Goal: Book appointment/travel/reservation

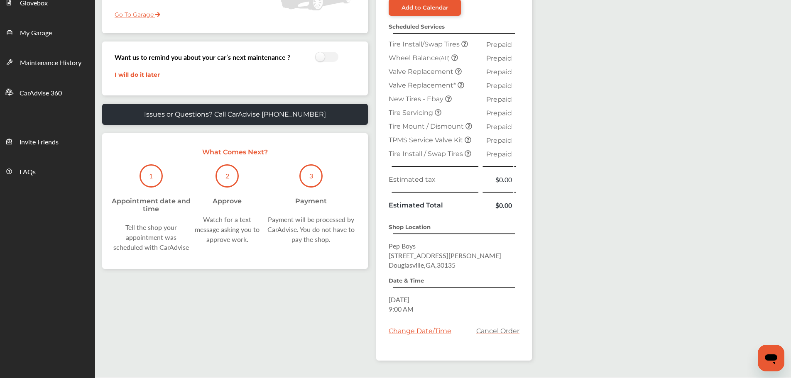
scroll to position [198, 0]
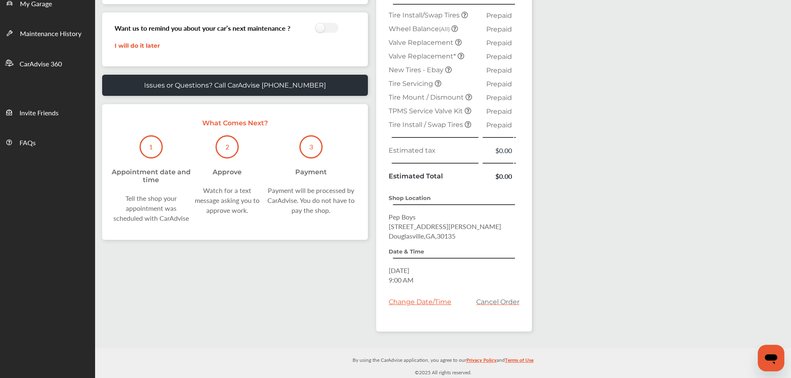
click at [436, 300] on div "Change Date/Time" at bounding box center [420, 302] width 63 height 8
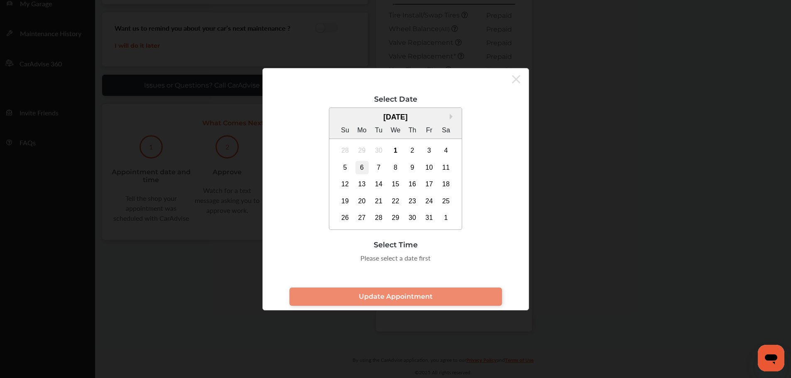
click at [364, 169] on div "6" at bounding box center [361, 167] width 13 height 13
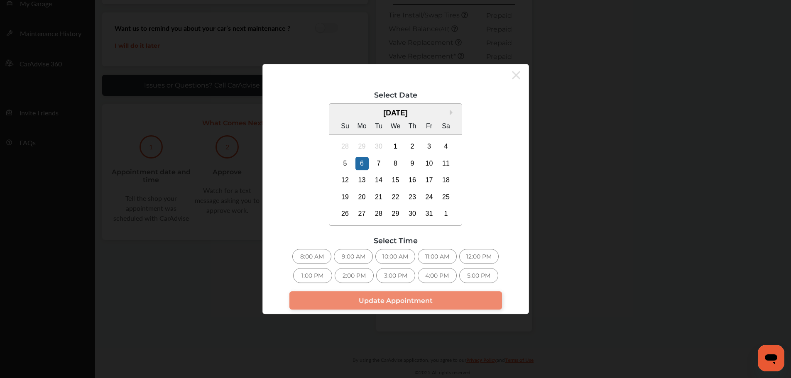
drag, startPoint x: 378, startPoint y: 72, endPoint x: 287, endPoint y: 54, distance: 93.7
click at [287, 54] on div "Select Date Next Month [DATE] Su Mo Tu We Th Fr Sa 28 29 30 1 2 3 4 5 6 7 8 9 1…" at bounding box center [395, 189] width 791 height 378
click at [345, 256] on div "9:00 AM" at bounding box center [353, 256] width 39 height 15
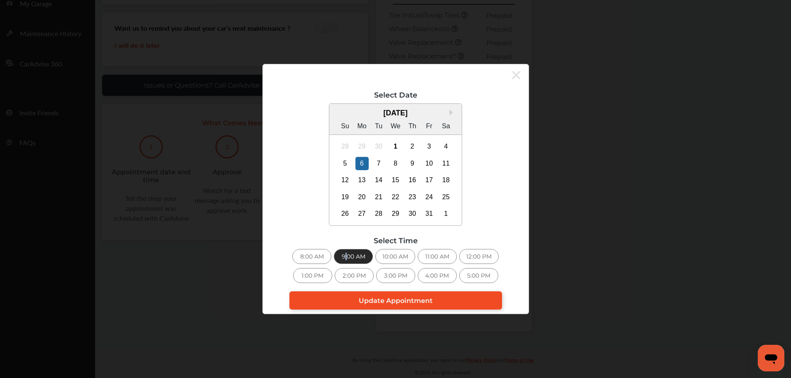
click at [361, 302] on span "Update Appointment" at bounding box center [396, 301] width 74 height 8
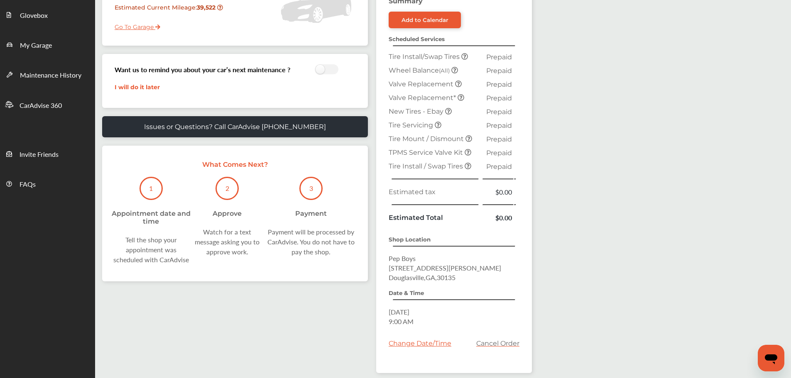
scroll to position [157, 0]
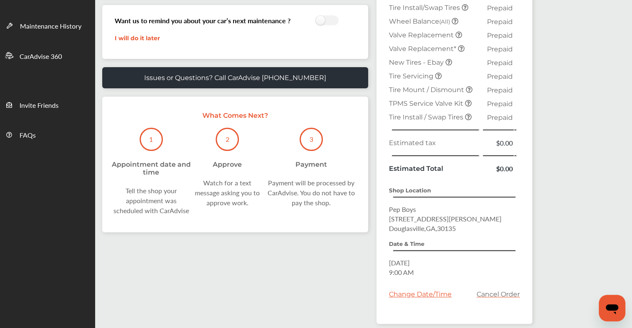
scroll to position [160, 0]
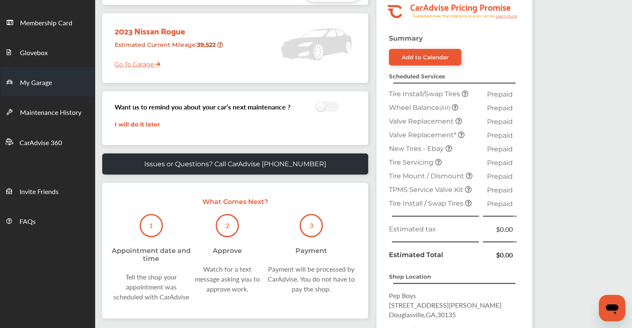
click at [32, 81] on span "My Garage" at bounding box center [36, 83] width 32 height 11
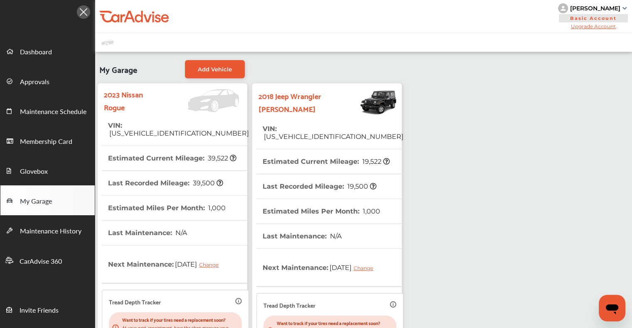
click at [310, 100] on strong "2018 Jeep Wrangler JK" at bounding box center [295, 102] width 74 height 26
click at [296, 134] on th "VIN : [US_VEHICLE_IDENTIFICATION_NUMBER]" at bounding box center [332, 133] width 141 height 32
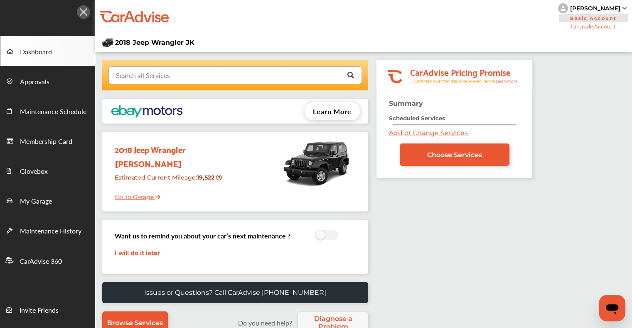
click at [247, 81] on input "text" at bounding box center [233, 75] width 248 height 16
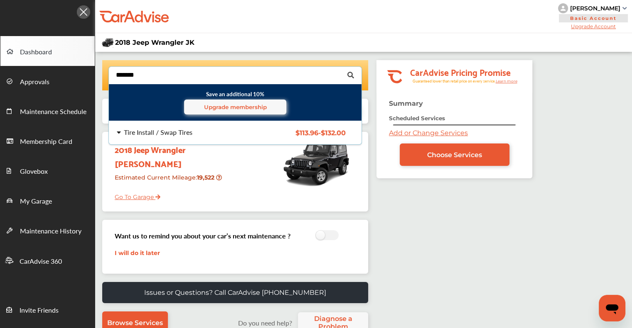
type input "*******"
click at [156, 133] on div "Tire Install / Swap Tires" at bounding box center [158, 132] width 69 height 7
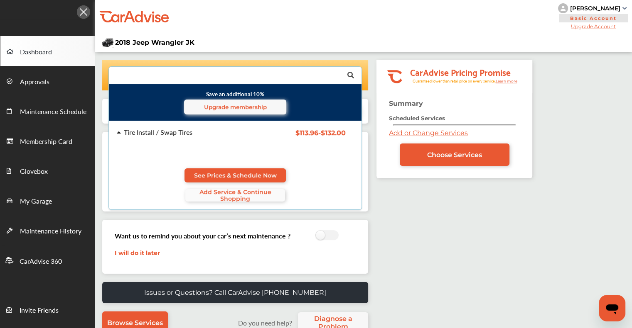
click at [228, 199] on span "Add Service & Continue Shopping" at bounding box center [235, 195] width 100 height 13
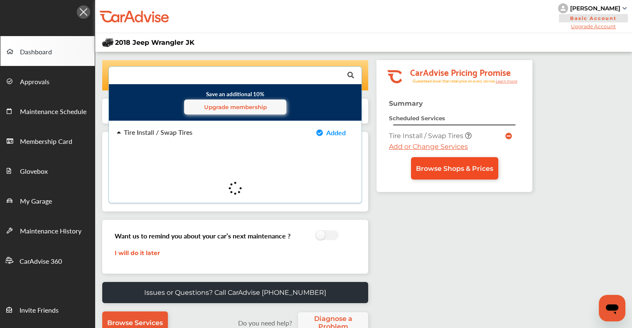
click at [446, 162] on link "Browse Shops & Prices" at bounding box center [454, 168] width 87 height 22
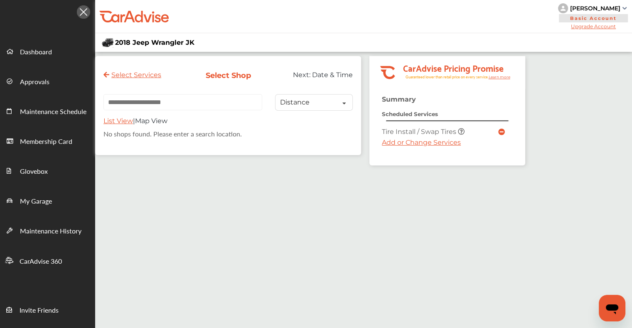
click at [189, 117] on div at bounding box center [181, 105] width 156 height 23
click at [189, 110] on input "text" at bounding box center [182, 102] width 159 height 16
paste input "**********"
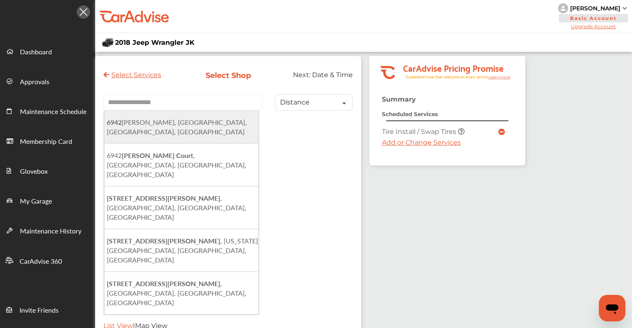
click at [187, 125] on span "6942 Douglas Blvd, Douglasville, GA, USA" at bounding box center [177, 127] width 140 height 19
type input "**********"
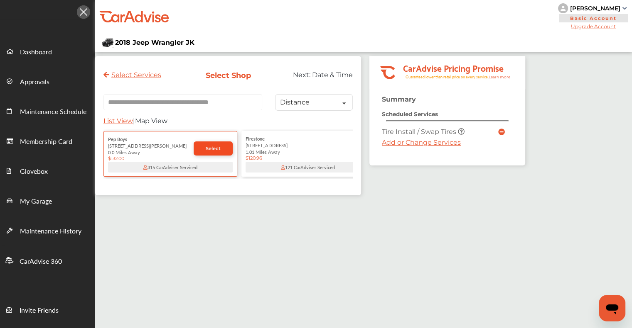
click at [203, 145] on link "Select" at bounding box center [213, 149] width 39 height 14
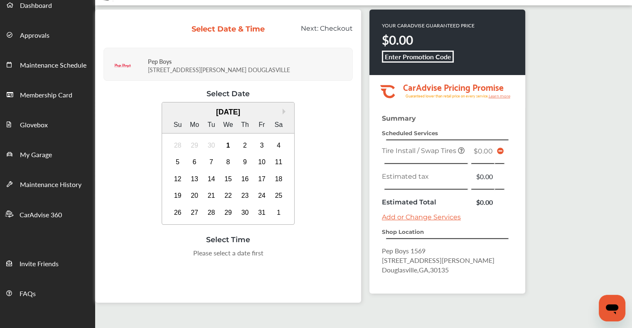
scroll to position [83, 0]
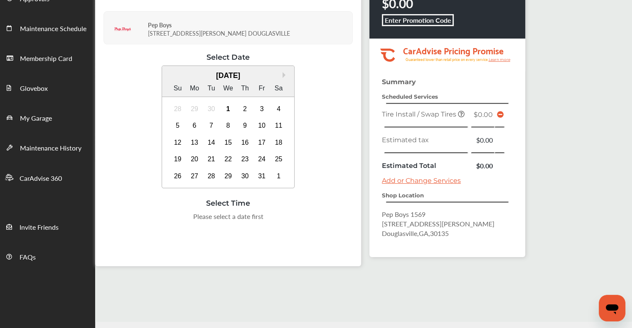
click at [428, 179] on link "Add or Change Services" at bounding box center [421, 181] width 79 height 8
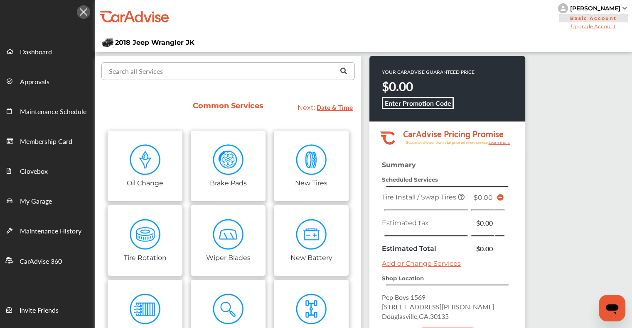
click at [250, 74] on input "text" at bounding box center [226, 71] width 248 height 16
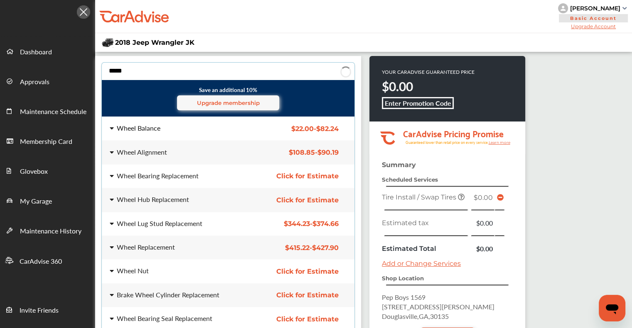
type input "*****"
click at [156, 125] on div "Wheel Balance" at bounding box center [139, 128] width 44 height 7
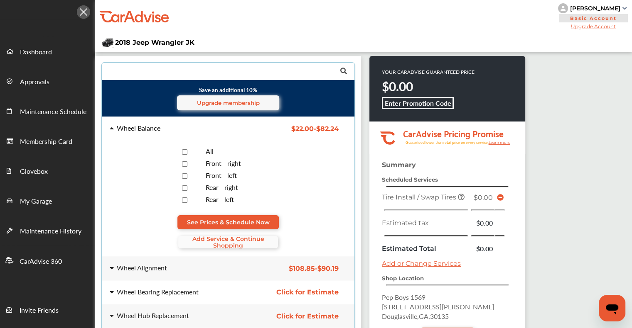
click at [242, 238] on span "Add Service & Continue Shopping" at bounding box center [228, 242] width 100 height 13
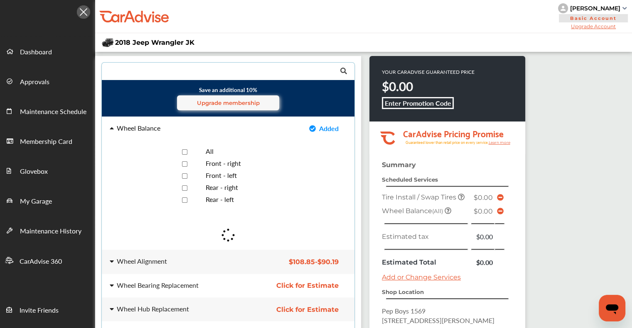
click at [455, 323] on div "Summary Scheduled Services Tire Install / Swap Tires $0.00 Wheel Balance (All) …" at bounding box center [447, 269] width 156 height 216
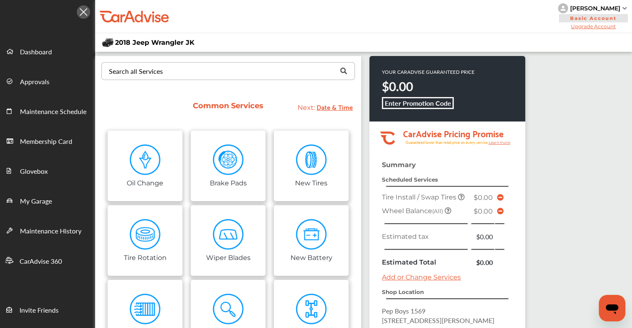
scroll to position [115, 0]
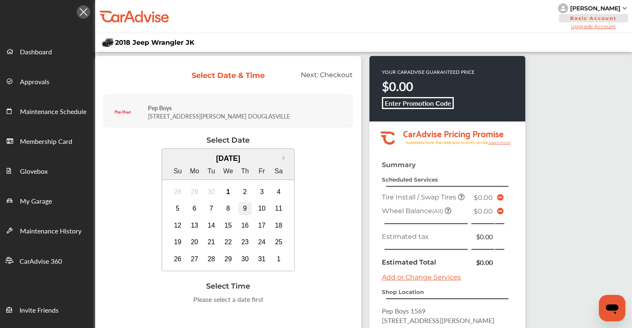
click at [244, 205] on div "9" at bounding box center [244, 208] width 13 height 13
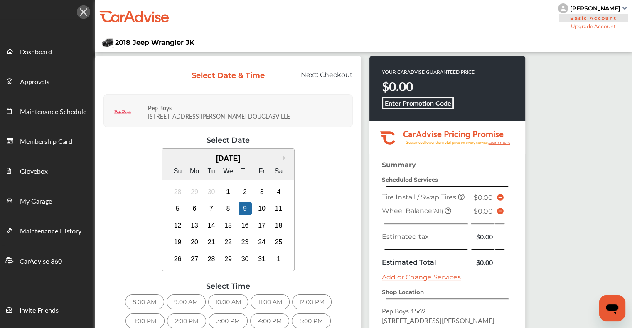
scroll to position [106, 0]
click at [212, 295] on div "10:00 AM" at bounding box center [228, 302] width 40 height 15
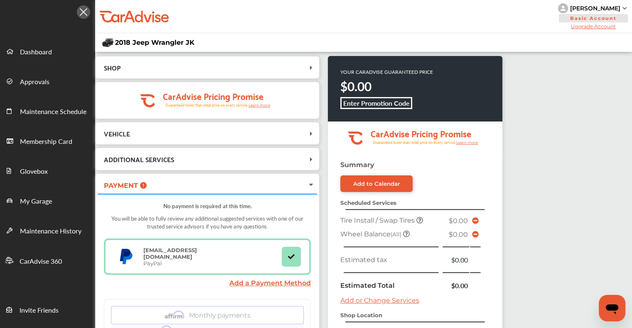
scroll to position [166, 0]
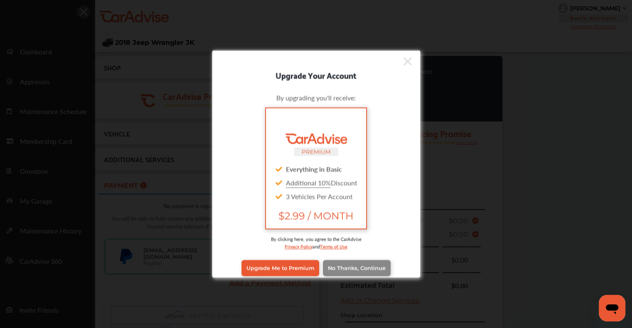
click at [358, 265] on span "No Thanks, Continue" at bounding box center [357, 268] width 58 height 6
